Goal: Find specific page/section: Find specific page/section

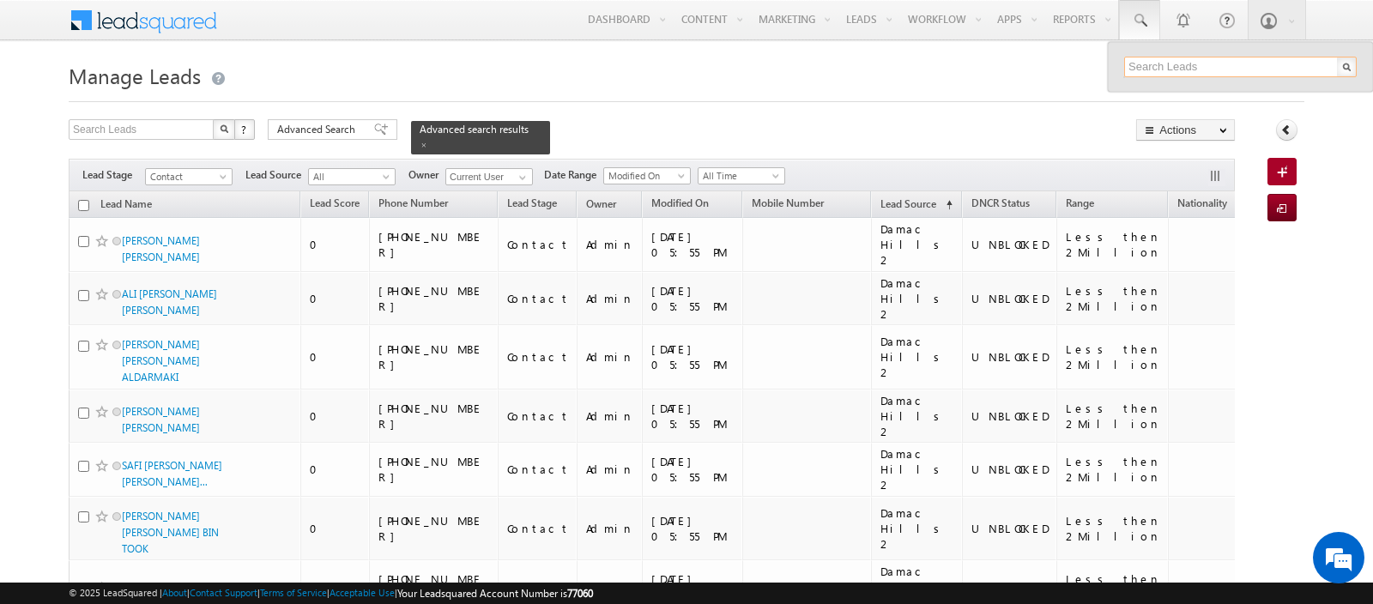
paste input "+971 50 546 5569"
click at [1198, 67] on input "+971 50 546 5569" at bounding box center [1240, 67] width 233 height 21
click at [1224, 61] on input "0505465569" at bounding box center [1240, 67] width 233 height 21
type input "0505465569"
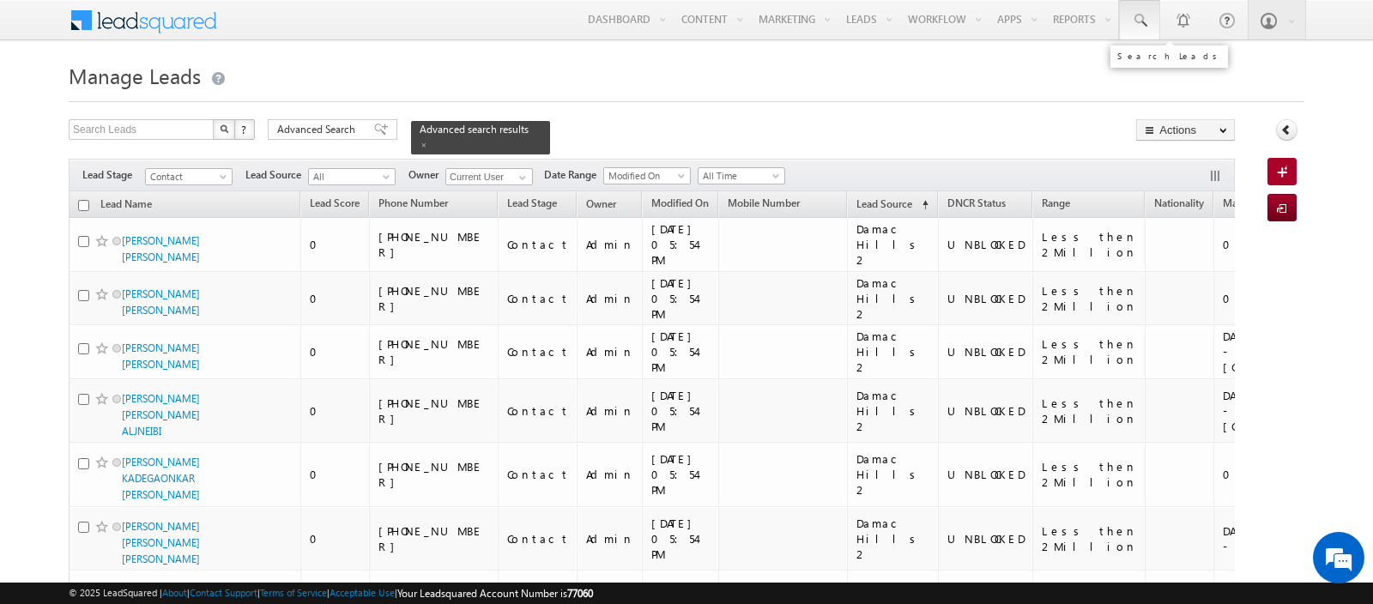
click at [1140, 27] on span at bounding box center [1139, 20] width 17 height 17
paste input "+971 50 546 5569"
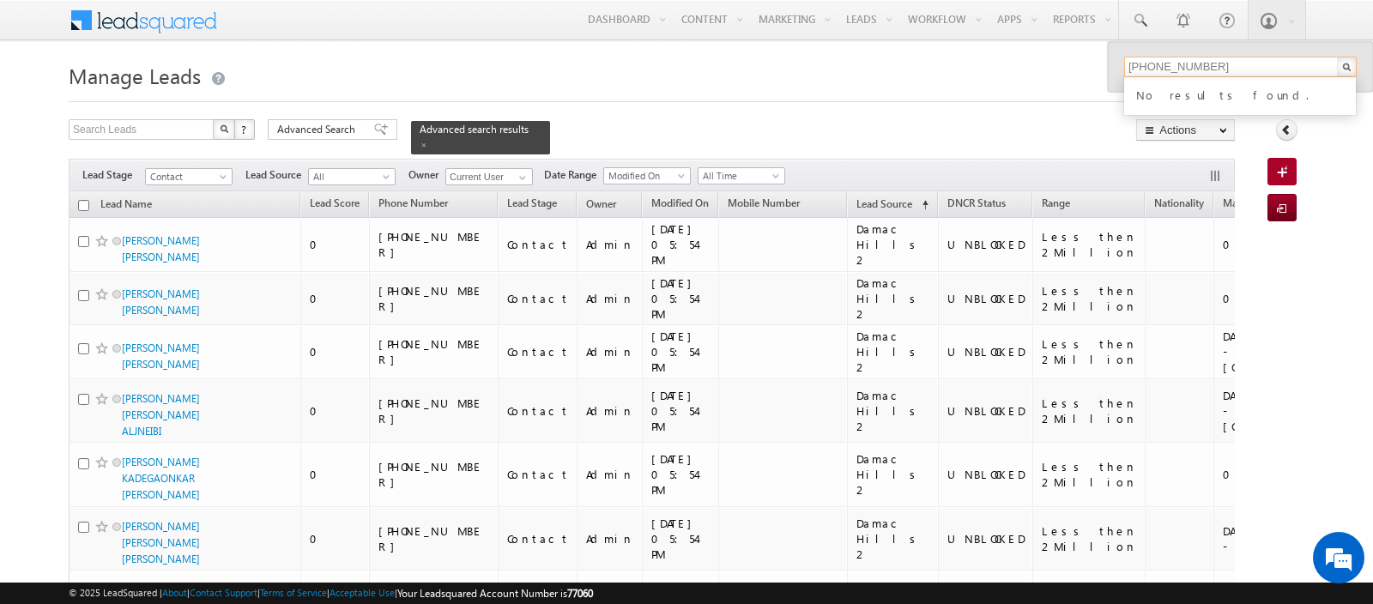
click at [1196, 69] on input "+971 50 546 5569" at bounding box center [1240, 67] width 233 height 21
type input "0505465569"
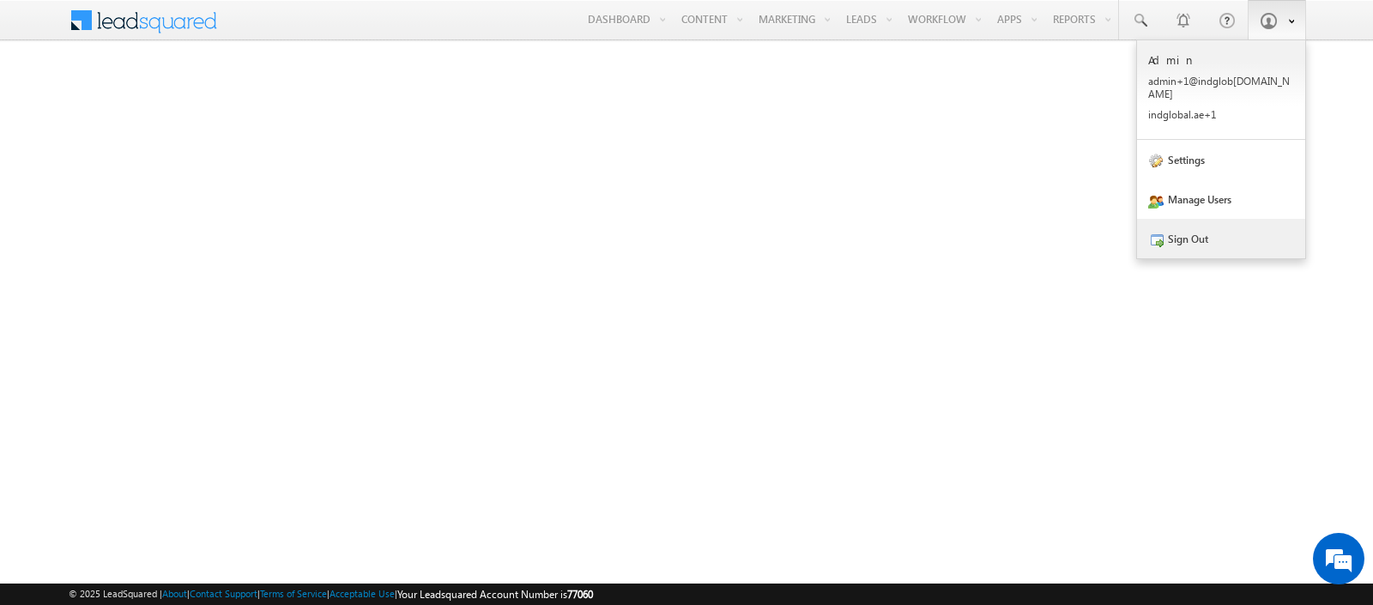
click at [1204, 229] on link "Sign Out" at bounding box center [1221, 238] width 168 height 39
